Goal: Task Accomplishment & Management: Manage account settings

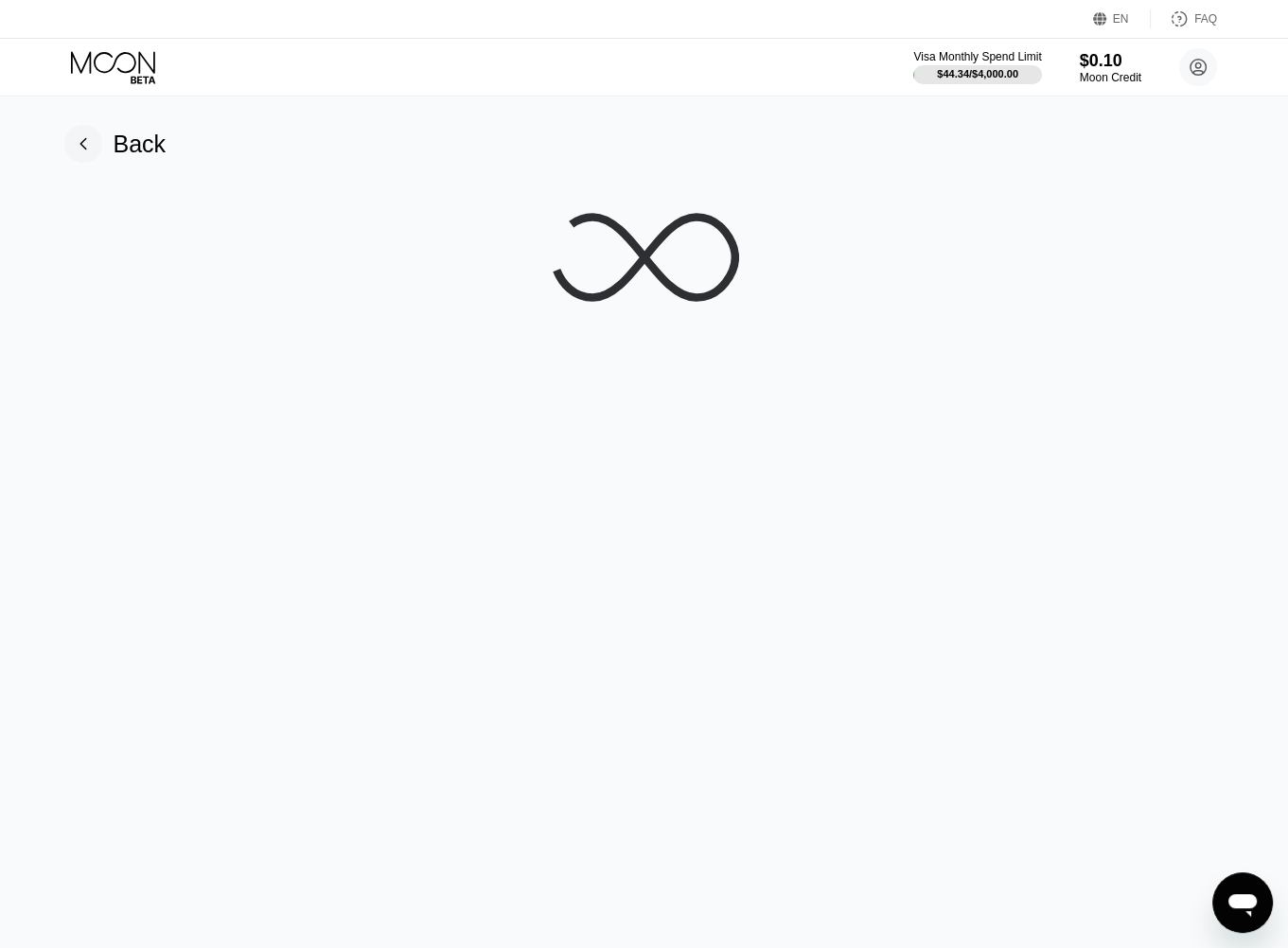
click at [150, 66] on icon at bounding box center [114, 68] width 88 height 33
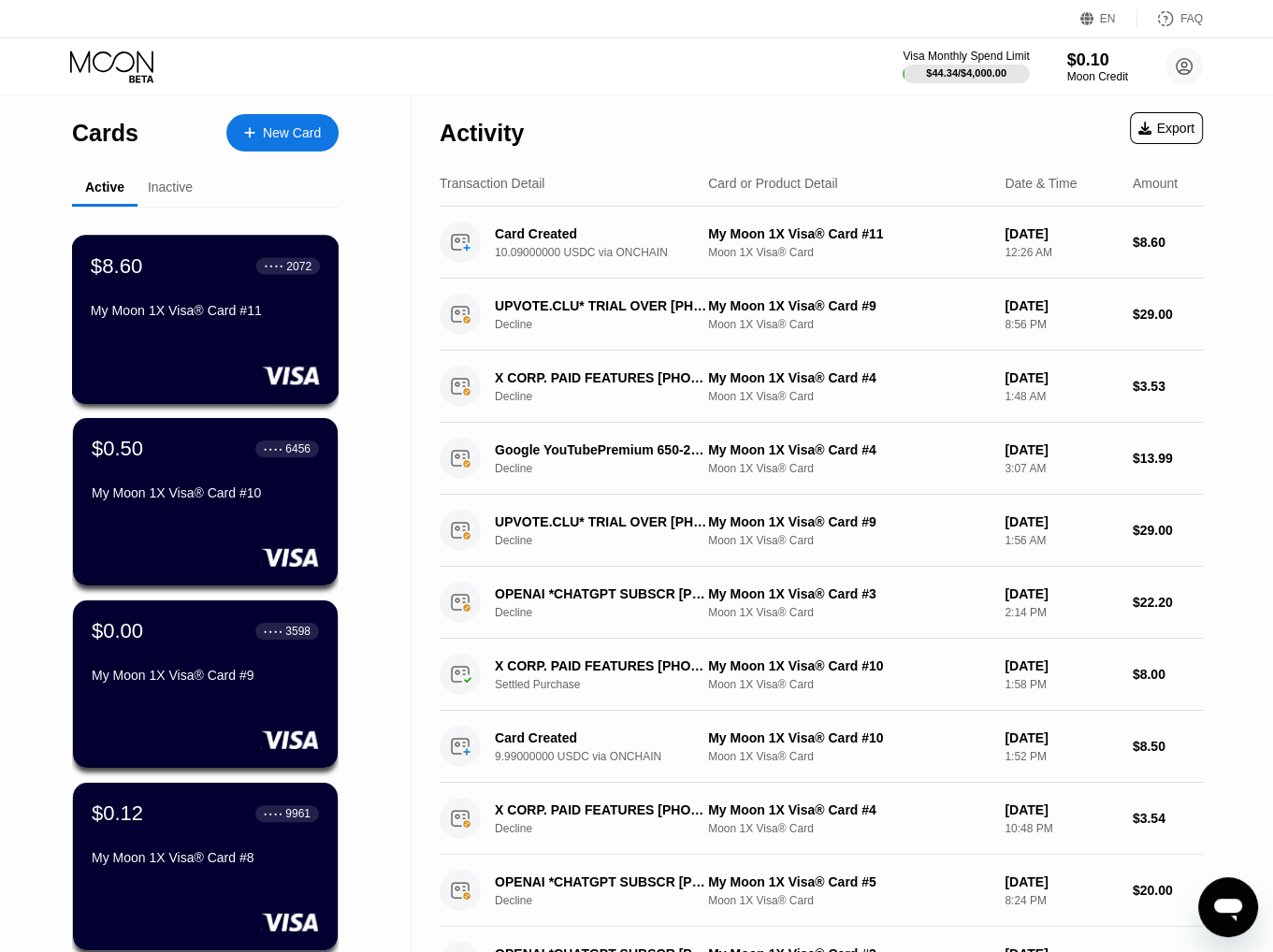
click at [198, 349] on div "$8.60 ● ● ● ● 2072 My Moon 1X Visa® Card #11" at bounding box center [205, 319] width 267 height 169
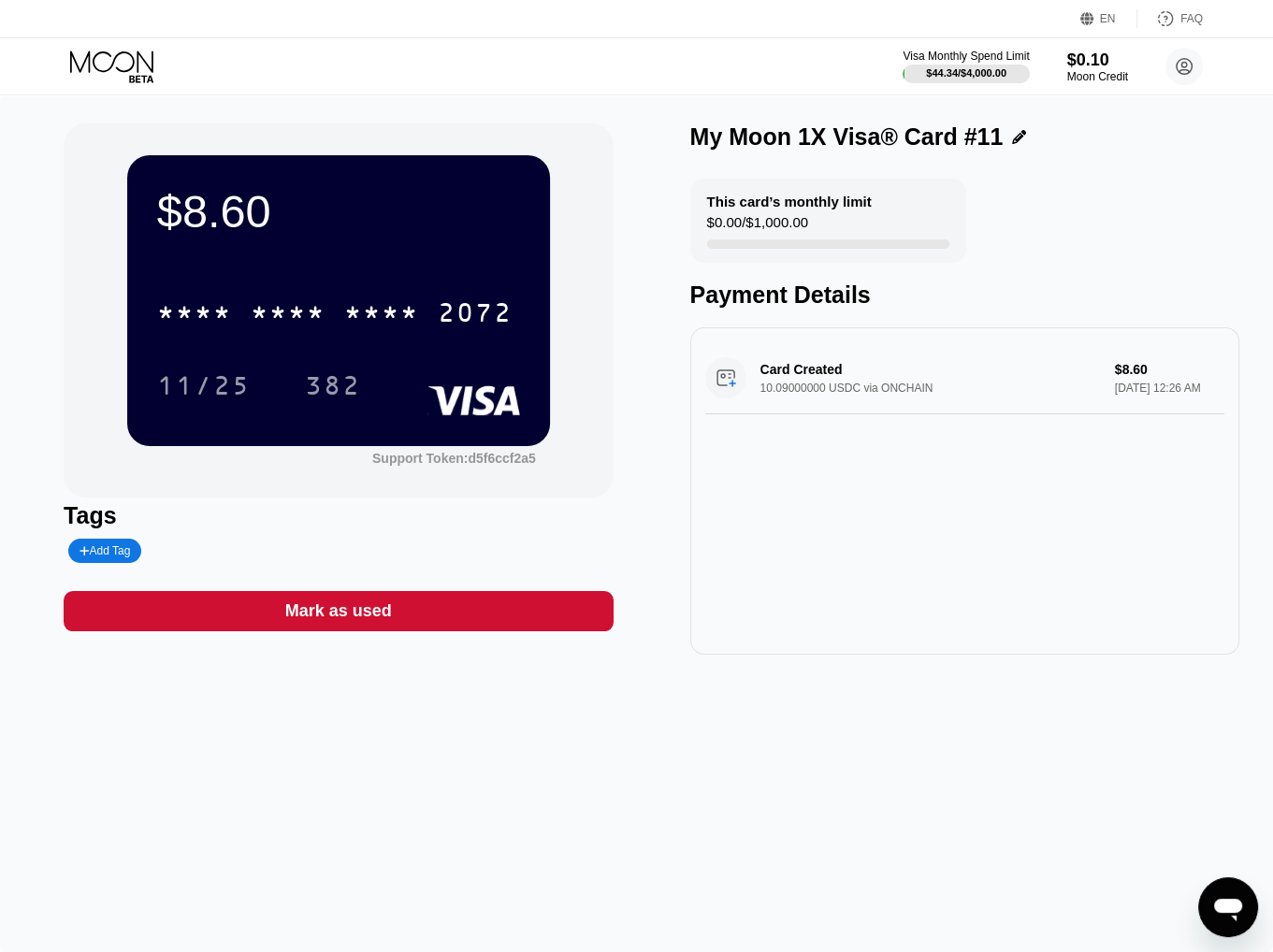
click at [275, 297] on div "* * * * * * * * * * * * 2072" at bounding box center [334, 313] width 378 height 47
drag, startPoint x: 1088, startPoint y: 618, endPoint x: 1120, endPoint y: 649, distance: 44.6
click at [1096, 625] on div "Card Created 10.09000000 USDC via ONCHAIN $8.60 [DATE] 12:26 AM" at bounding box center [964, 492] width 549 height 328
